Goal: Find specific page/section: Find specific page/section

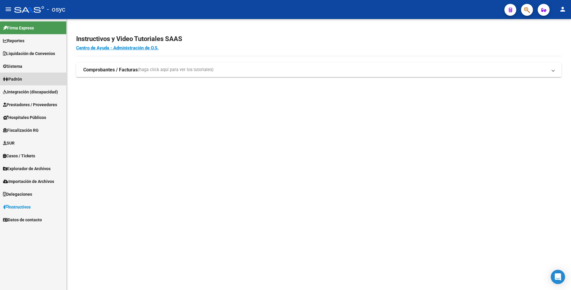
click at [19, 81] on span "Padrón" at bounding box center [12, 79] width 19 height 7
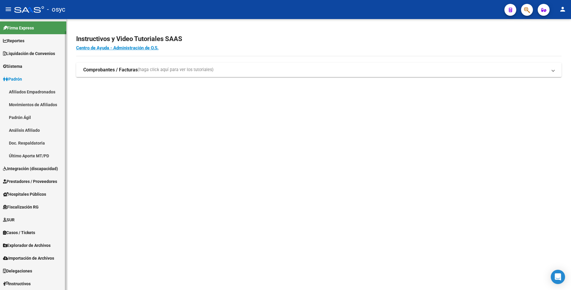
click at [23, 93] on link "Afiliados Empadronados" at bounding box center [33, 91] width 66 height 13
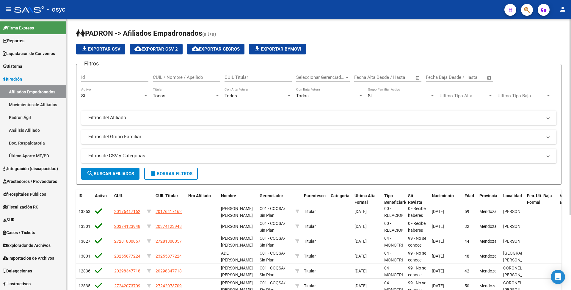
click at [166, 79] on input "CUIL / Nombre / Apellido" at bounding box center [186, 77] width 67 height 5
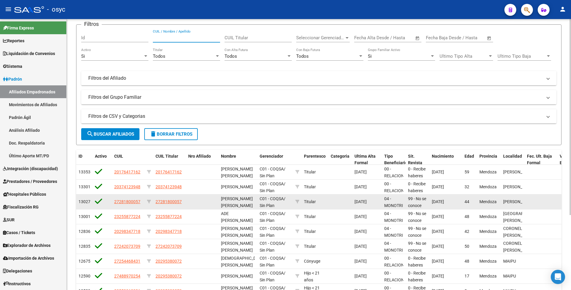
scroll to position [89, 0]
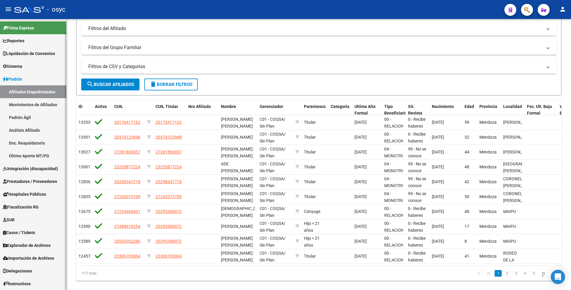
click at [28, 119] on link "Padrón Ágil" at bounding box center [33, 117] width 66 height 13
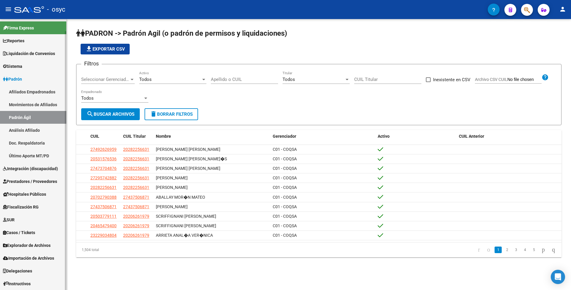
click at [30, 56] on span "Liquidación de Convenios" at bounding box center [29, 53] width 52 height 7
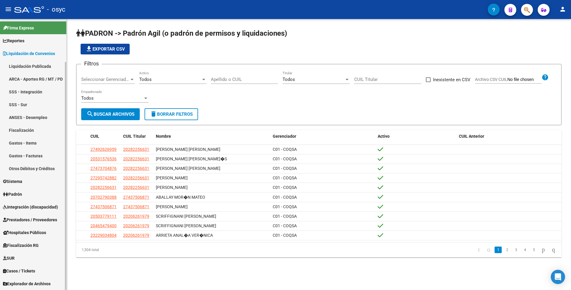
click at [32, 67] on link "Liquidación Publicada" at bounding box center [33, 66] width 66 height 13
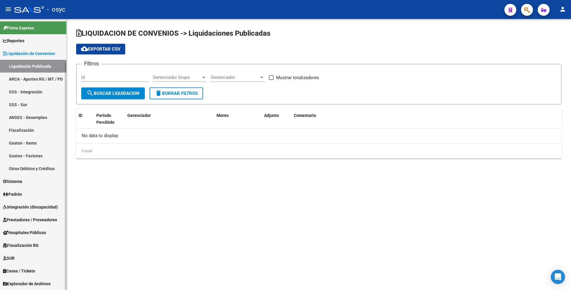
checkbox input "true"
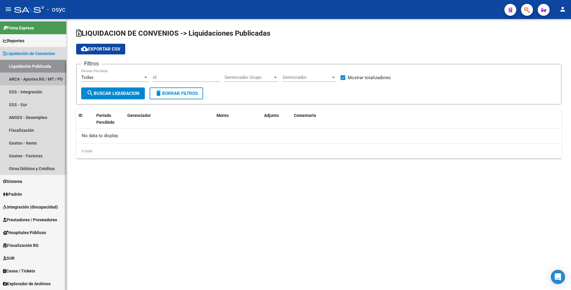
click at [32, 79] on link "ARCA - Aportes RG / MT / PD" at bounding box center [33, 79] width 66 height 13
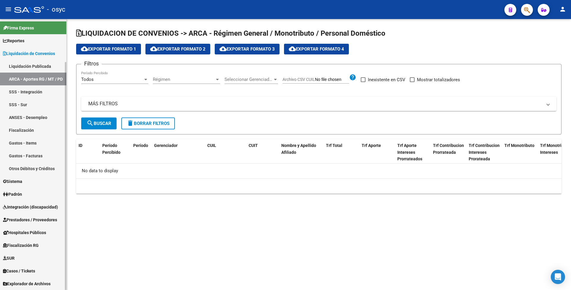
click at [28, 94] on link "SSS - Integración" at bounding box center [33, 91] width 66 height 13
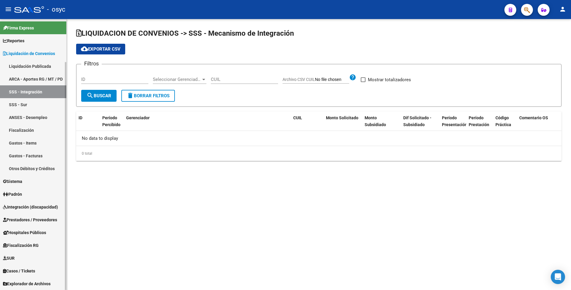
checkbox input "true"
click at [29, 77] on link "ARCA - Aportes RG / MT / PD" at bounding box center [33, 79] width 66 height 13
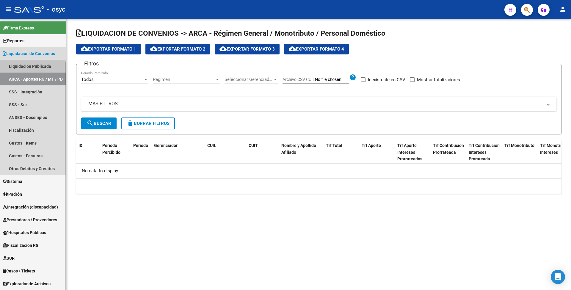
click at [35, 65] on link "Liquidación Publicada" at bounding box center [33, 66] width 66 height 13
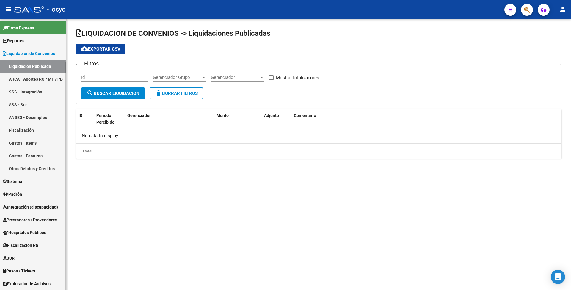
checkbox input "true"
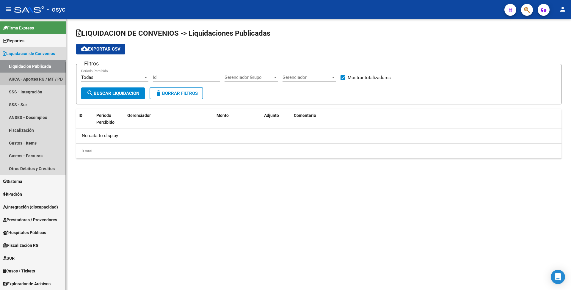
click at [36, 78] on link "ARCA - Aportes RG / MT / PD" at bounding box center [33, 79] width 66 height 13
